Goal: Task Accomplishment & Management: Complete application form

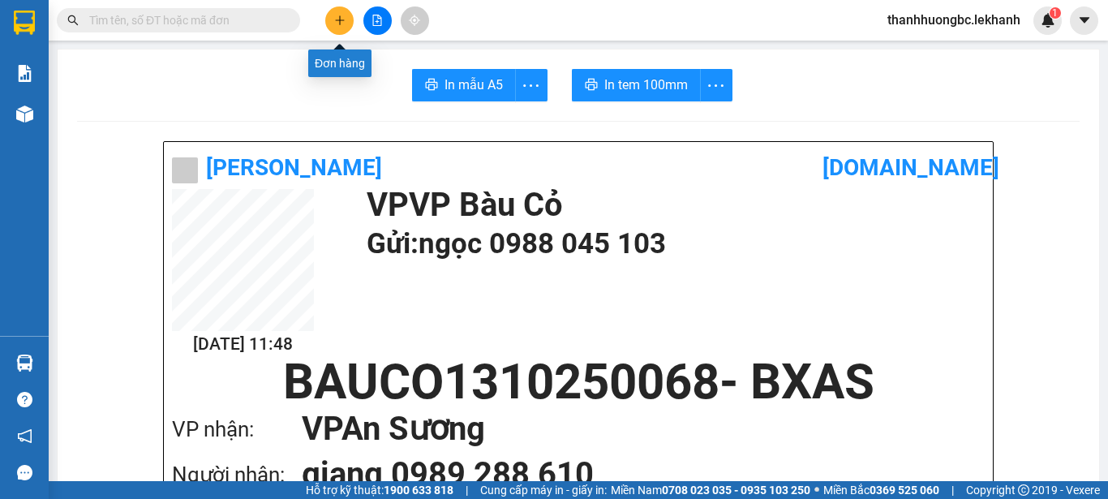
click at [341, 8] on button at bounding box center [339, 20] width 28 height 28
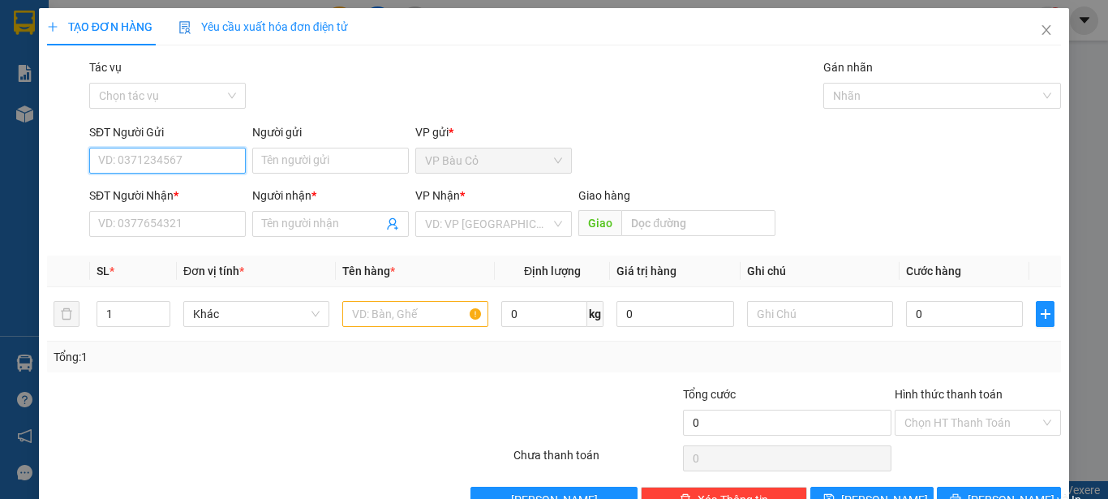
click at [208, 157] on input "SĐT Người Gửi" at bounding box center [167, 161] width 157 height 26
type input "0986590752"
click at [205, 188] on div "0986590752 - NHA KHOA HAPPY" at bounding box center [182, 193] width 169 height 18
type input "NHA KHOA HAPPY"
type input "0983344428"
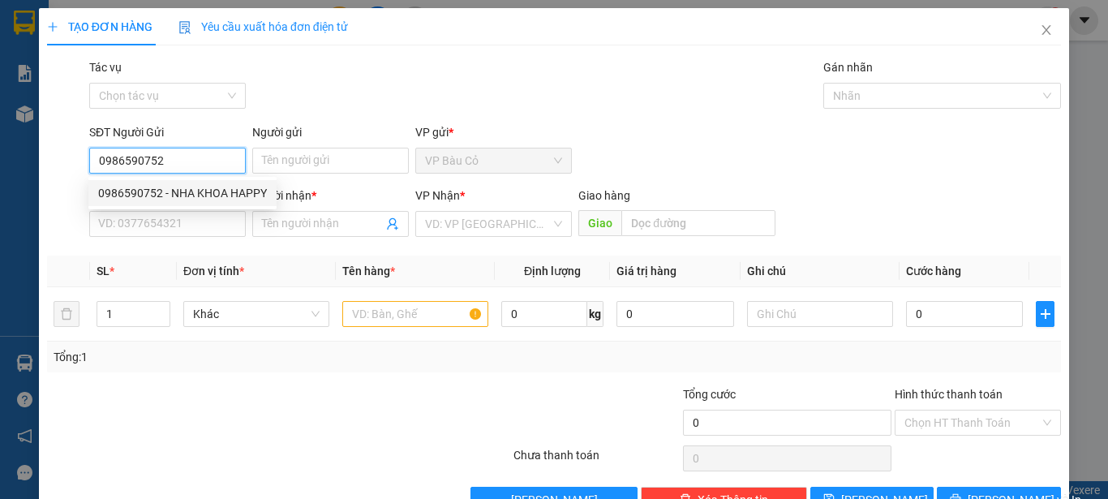
type input "LABO ĐỨC PHÁT"
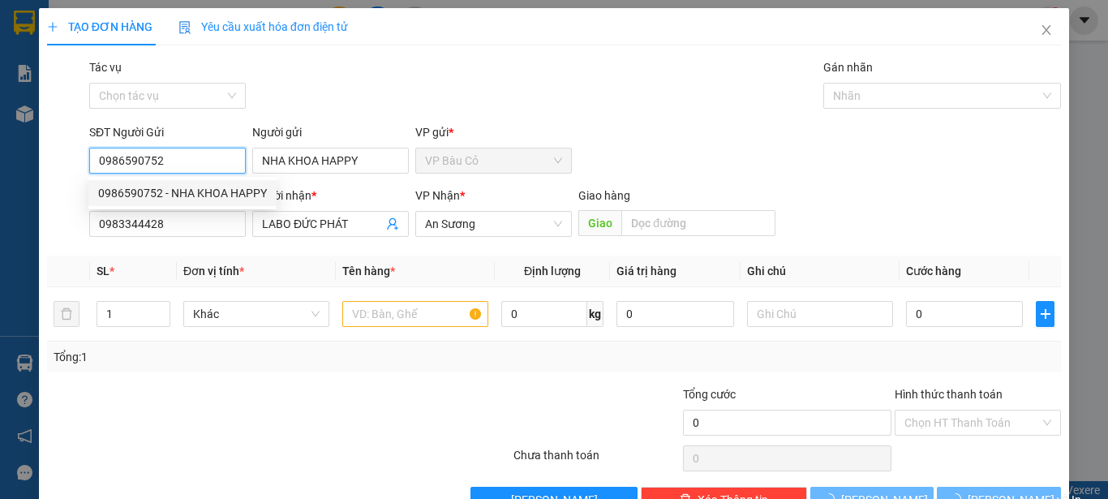
type input "30.000"
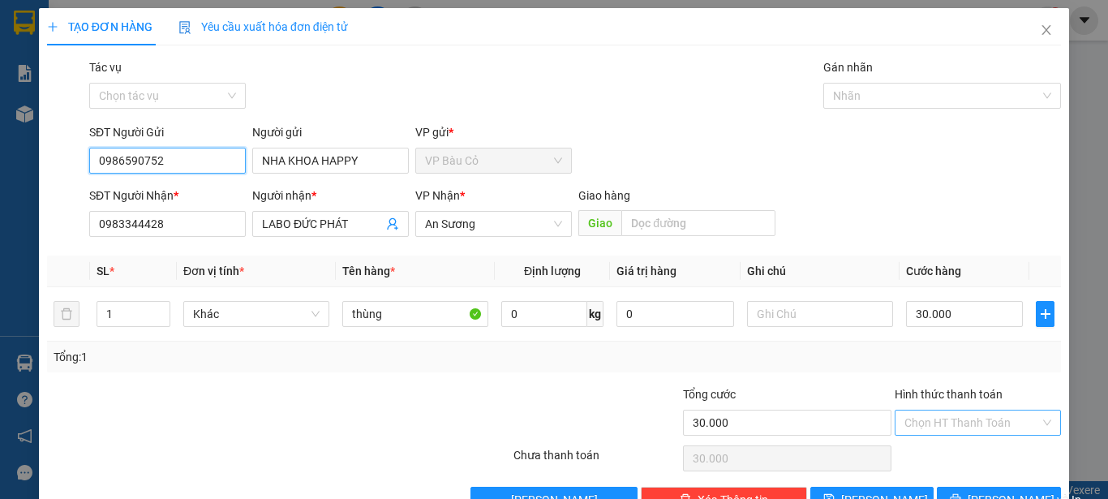
type input "0986590752"
click at [939, 429] on input "Hình thức thanh toán" at bounding box center [973, 423] width 136 height 24
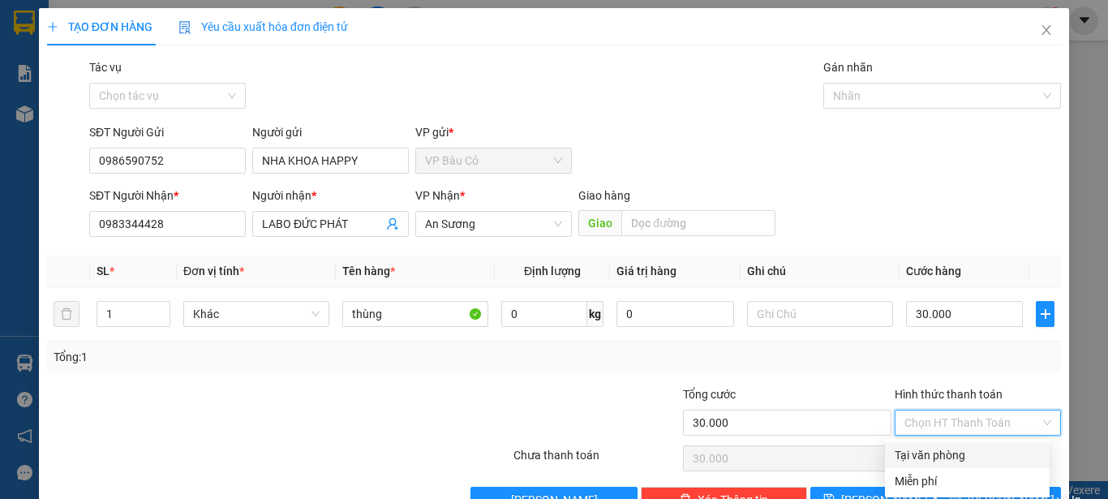
click at [938, 446] on div "Tại văn phòng" at bounding box center [967, 455] width 145 height 18
type input "0"
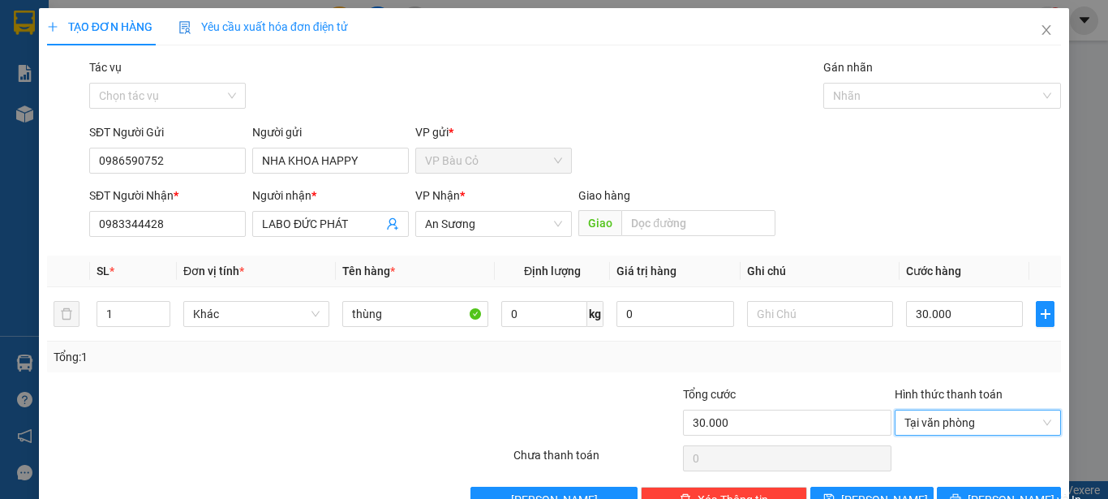
scroll to position [45, 0]
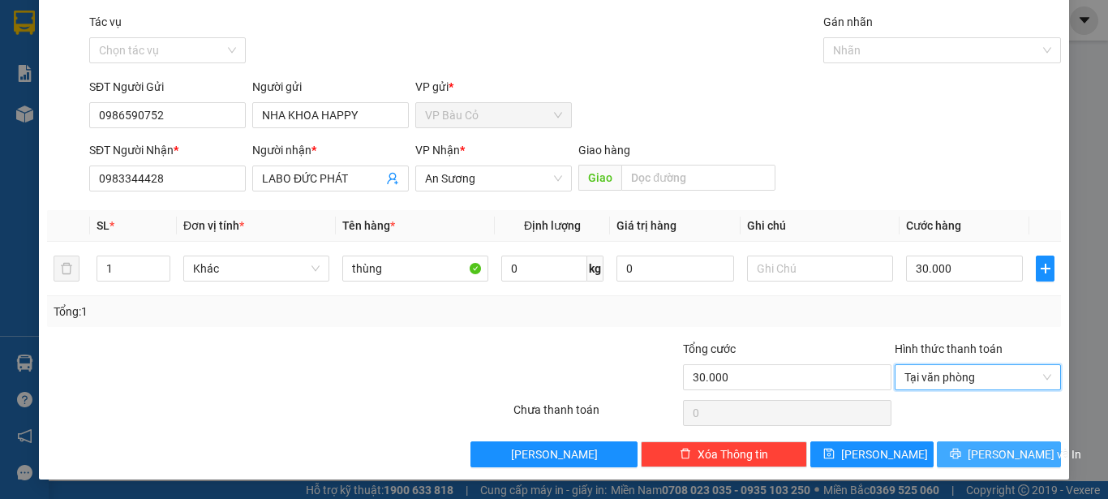
click at [985, 457] on span "[PERSON_NAME] và In" at bounding box center [1025, 454] width 114 height 18
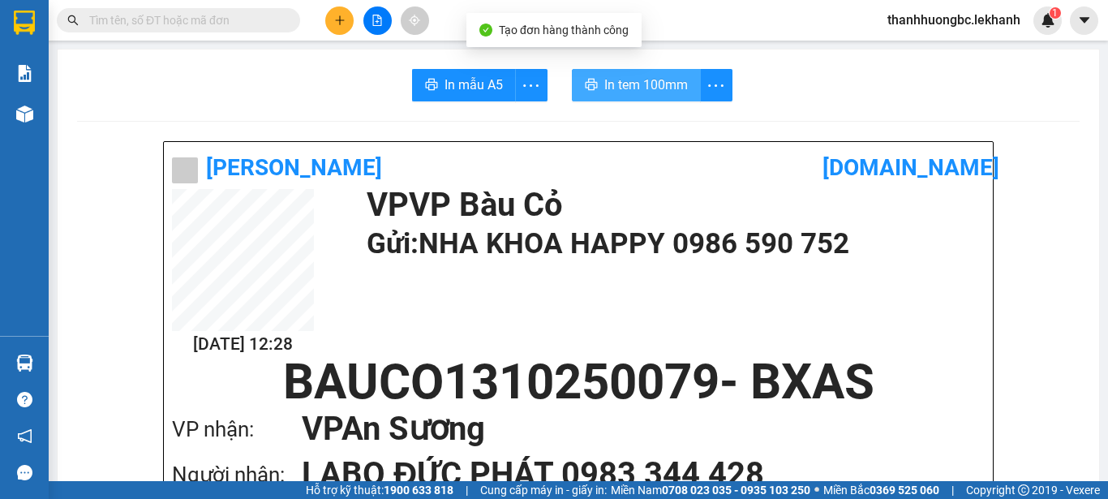
click at [648, 88] on span "In tem 100mm" at bounding box center [647, 85] width 84 height 20
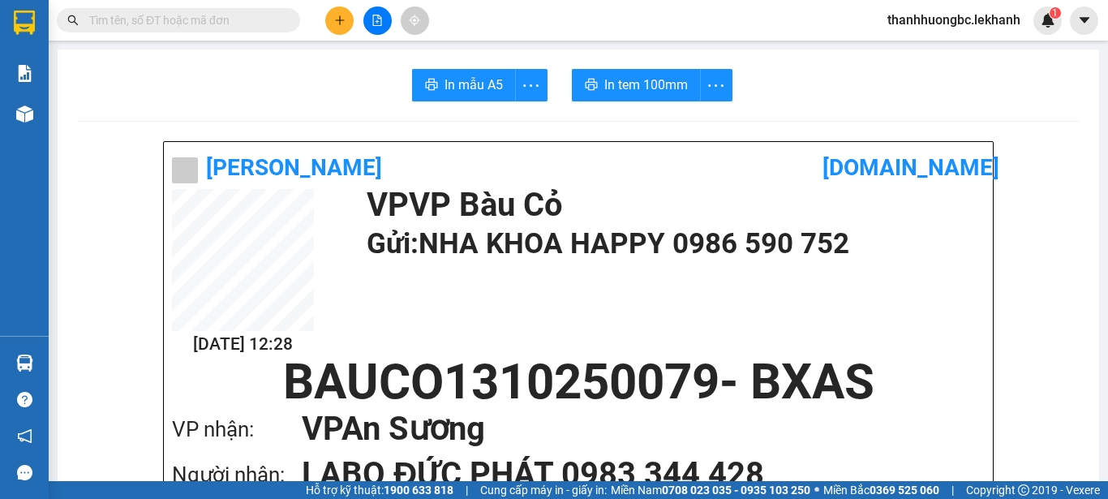
scroll to position [270, 0]
